Goal: Task Accomplishment & Management: Use online tool/utility

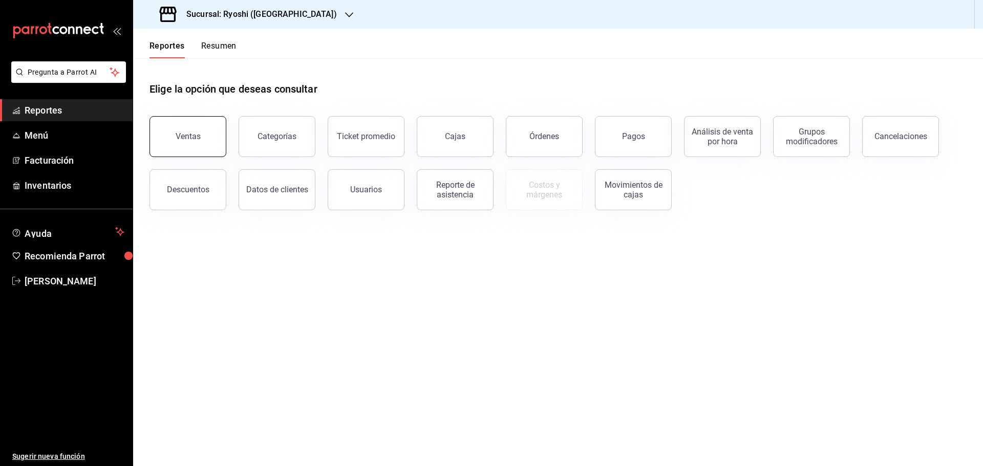
click at [194, 131] on button "Ventas" at bounding box center [187, 136] width 77 height 41
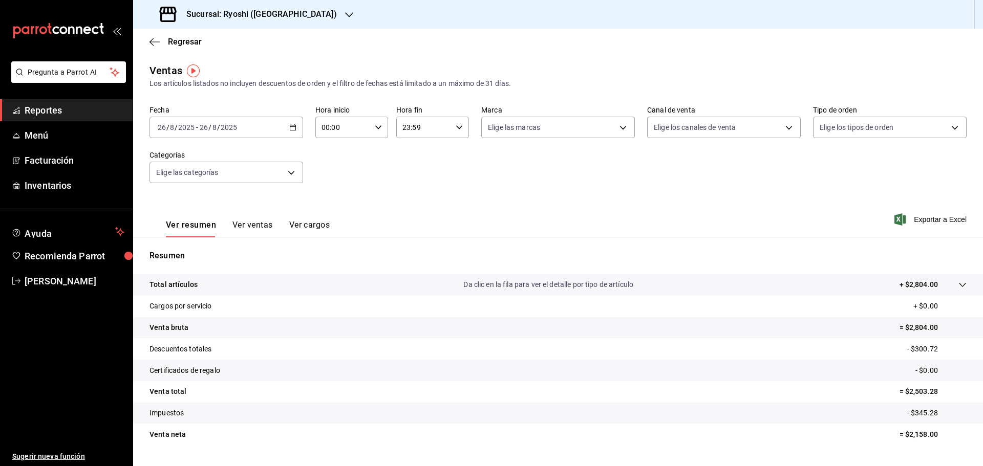
click at [293, 124] on icon "button" at bounding box center [292, 127] width 7 height 7
click at [194, 247] on span "Rango de fechas" at bounding box center [197, 250] width 79 height 11
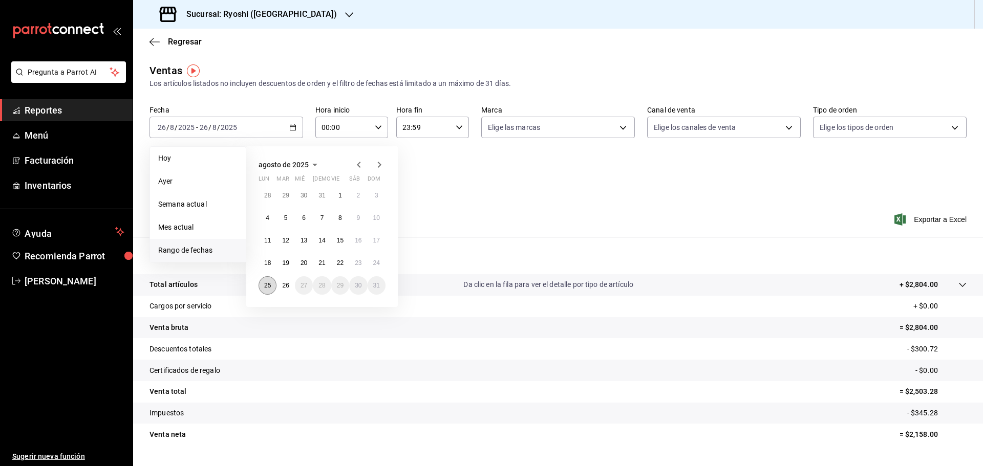
click at [265, 285] on abbr "25" at bounding box center [267, 285] width 7 height 7
click at [287, 282] on button "26" at bounding box center [285, 285] width 18 height 18
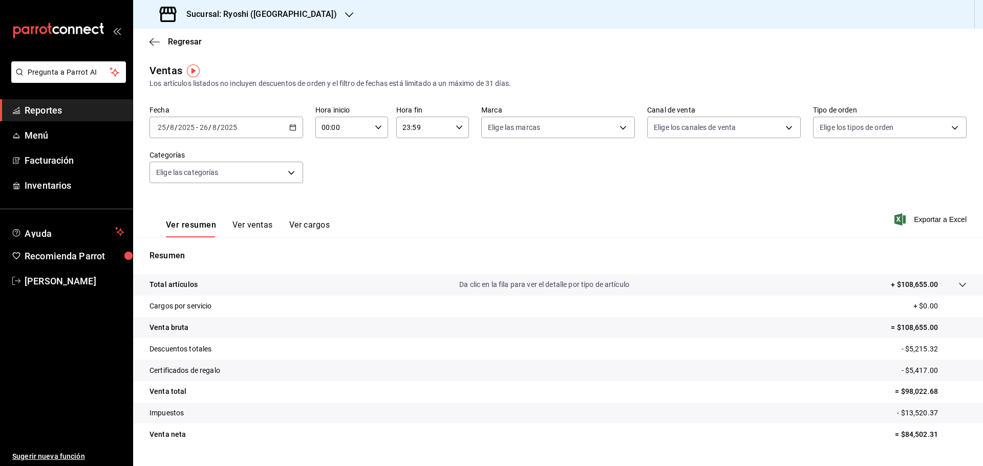
click at [376, 123] on div "00:00 Hora inicio" at bounding box center [351, 127] width 73 height 21
click at [329, 172] on span "05" at bounding box center [332, 174] width 20 height 8
type input "05:00"
click at [454, 126] on div at bounding box center [491, 233] width 983 height 466
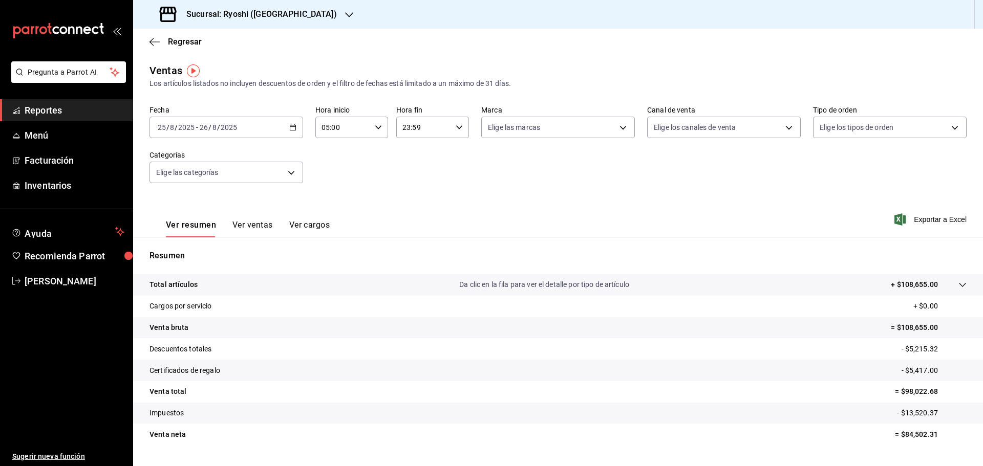
click at [454, 123] on div "23:59 Hora fin" at bounding box center [432, 127] width 73 height 21
click at [415, 177] on span "05" at bounding box center [412, 178] width 20 height 8
type input "05:59"
click at [918, 220] on div at bounding box center [491, 233] width 983 height 466
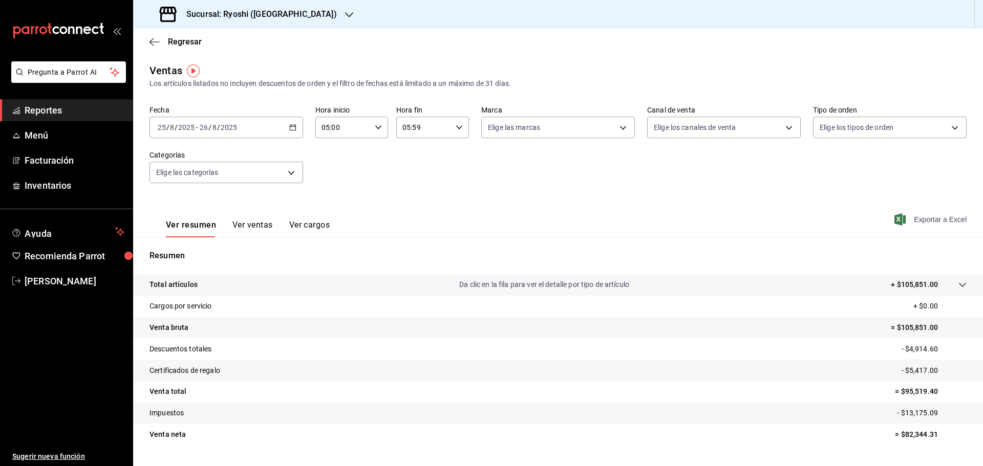
click at [917, 215] on span "Exportar a Excel" at bounding box center [931, 219] width 70 height 12
click at [345, 11] on icon "button" at bounding box center [349, 15] width 8 height 8
click at [163, 66] on span "Mochomos (Cancun)" at bounding box center [198, 67] width 114 height 11
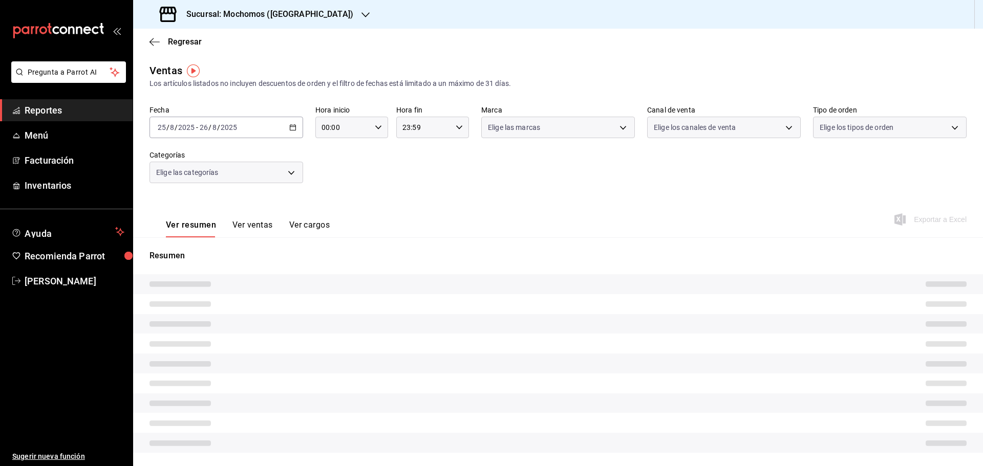
type input "05:00"
type input "05:59"
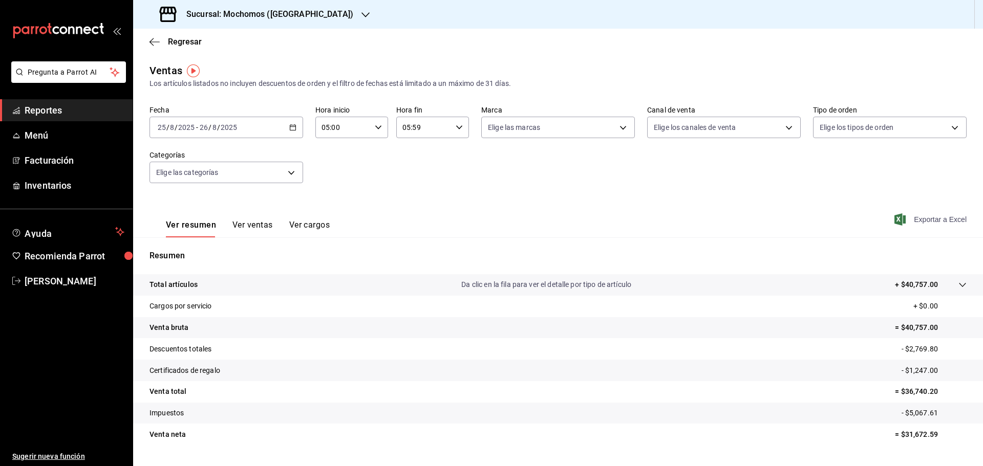
click at [915, 217] on span "Exportar a Excel" at bounding box center [931, 219] width 70 height 12
click at [152, 38] on icon "button" at bounding box center [154, 41] width 10 height 9
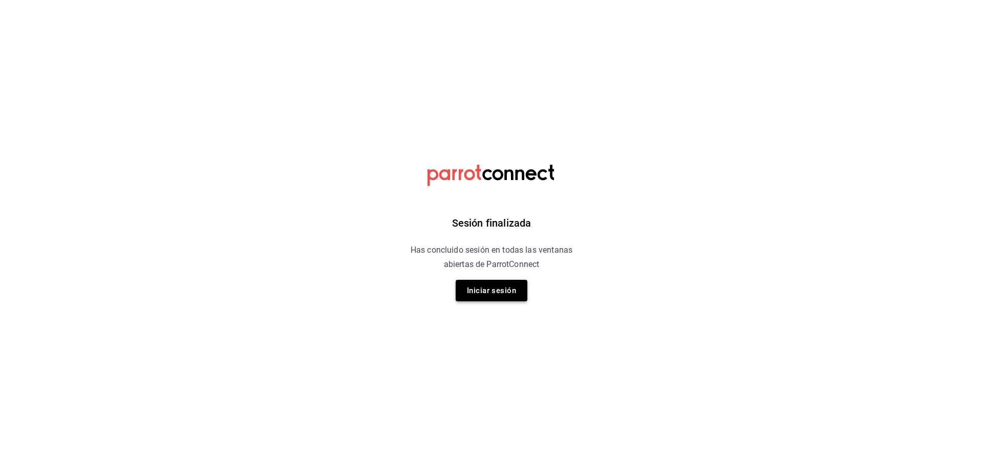
click at [502, 292] on button "Iniciar sesión" at bounding box center [492, 290] width 72 height 21
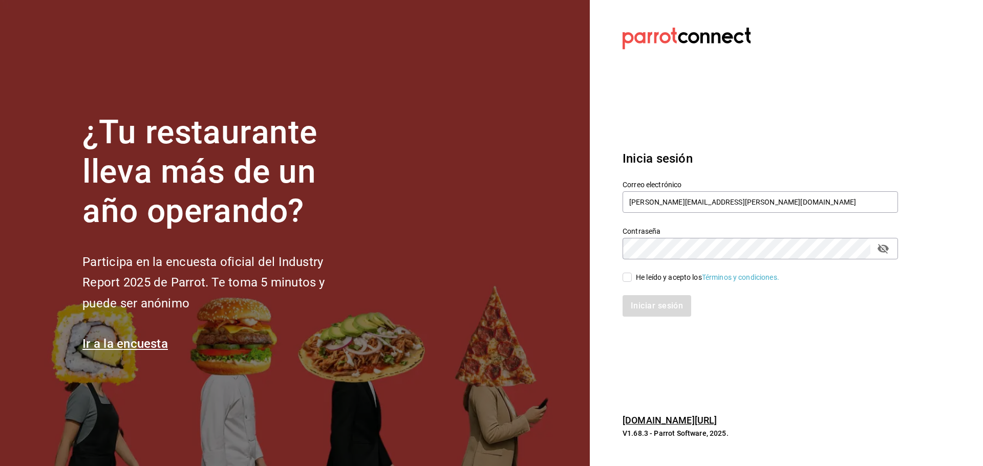
click at [629, 275] on input "He leído y acepto los Términos y condiciones." at bounding box center [626, 277] width 9 height 9
checkbox input "true"
click at [657, 305] on button "Iniciar sesión" at bounding box center [657, 305] width 70 height 21
